Goal: Complete application form

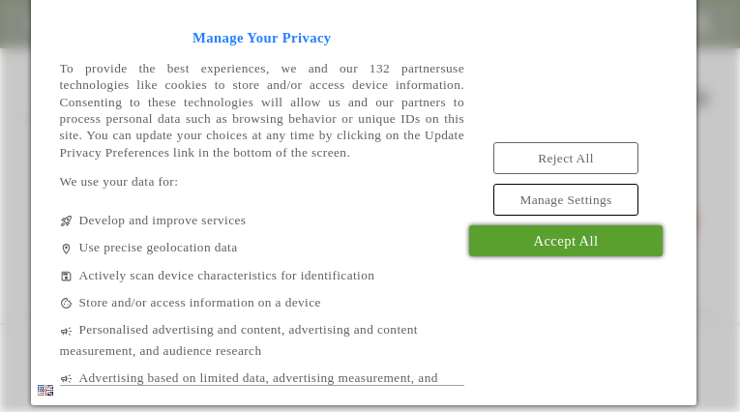
type input "**********"
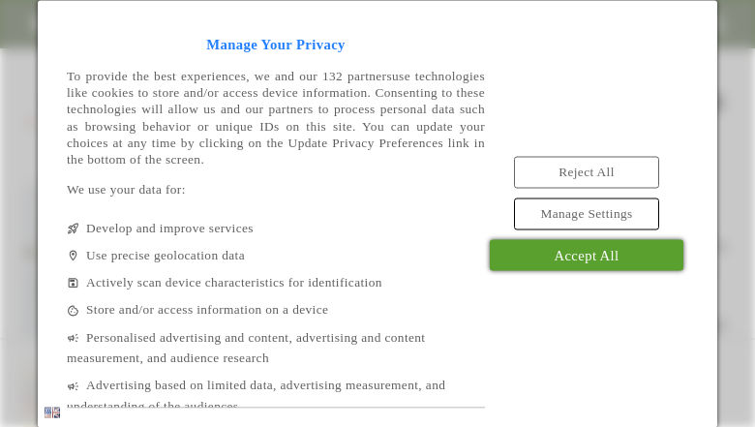
type input "********"
type input "**********"
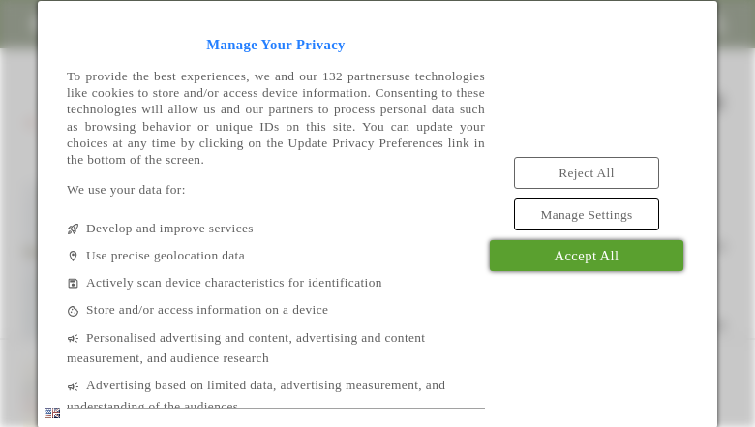
type input "**********"
